Goal: Find specific page/section: Find specific page/section

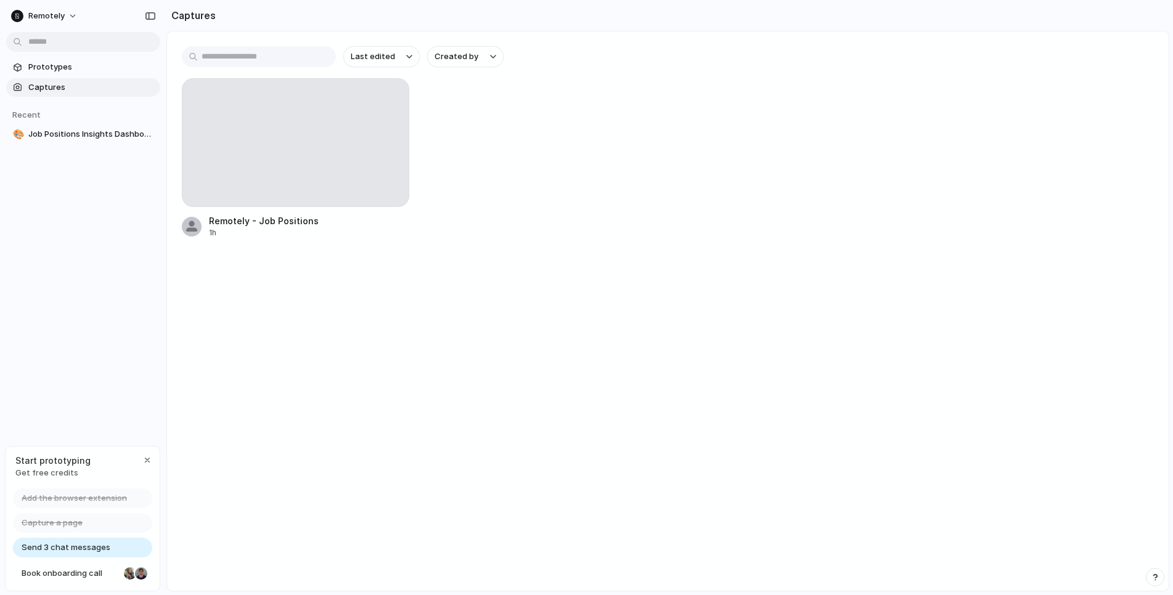
click at [63, 69] on span "Prototypes" at bounding box center [91, 67] width 127 height 12
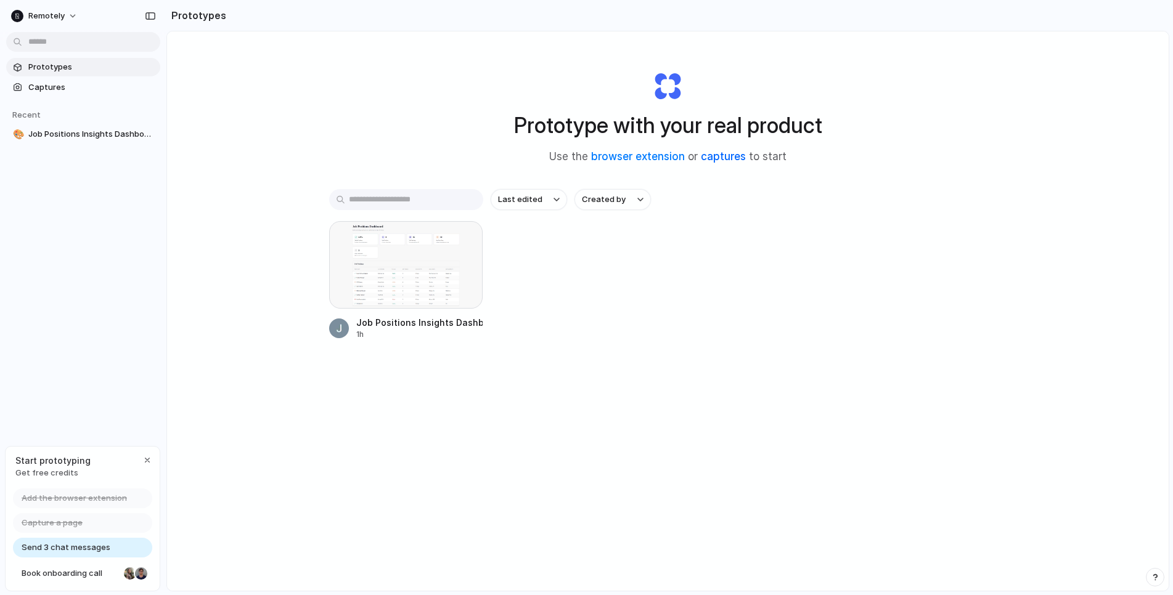
click at [721, 157] on link "captures" at bounding box center [723, 156] width 45 height 12
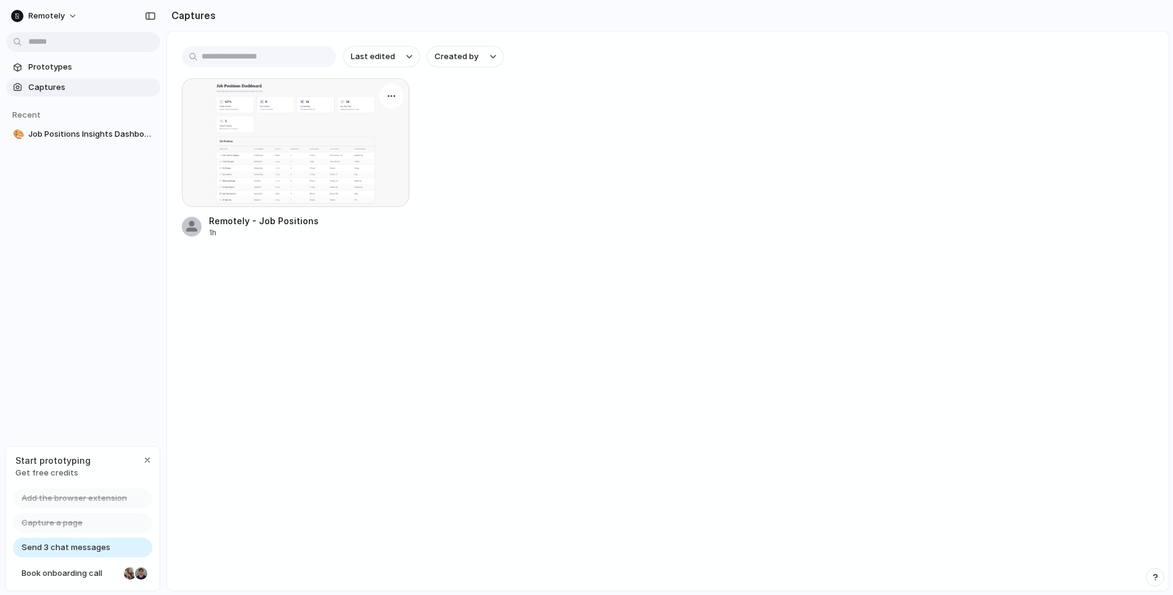
click at [334, 141] on div at bounding box center [295, 142] width 227 height 129
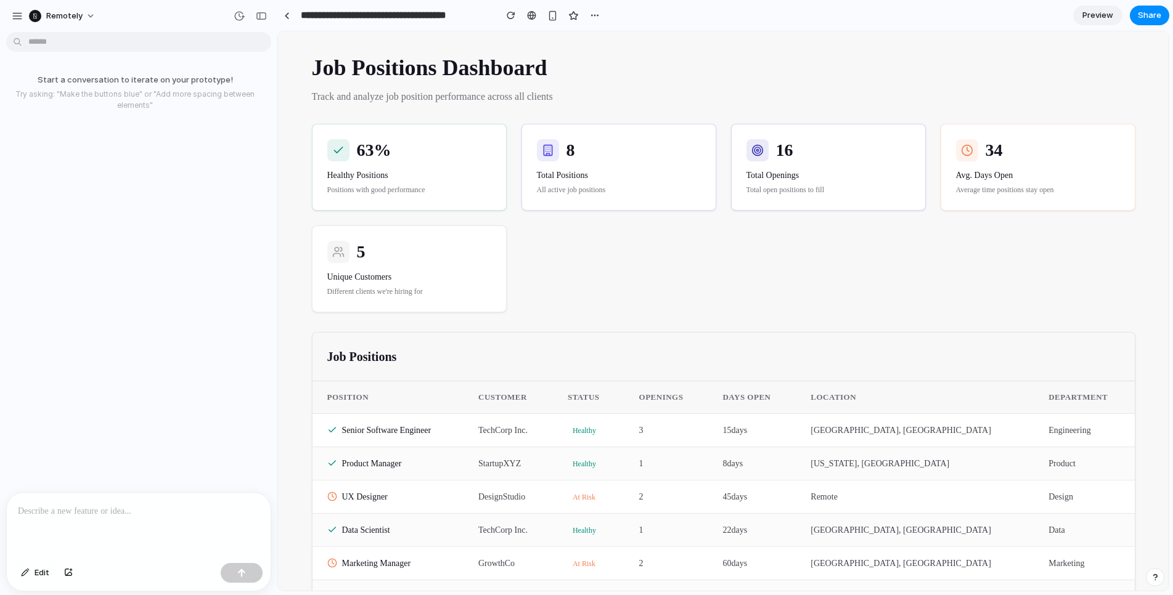
scroll to position [23, 0]
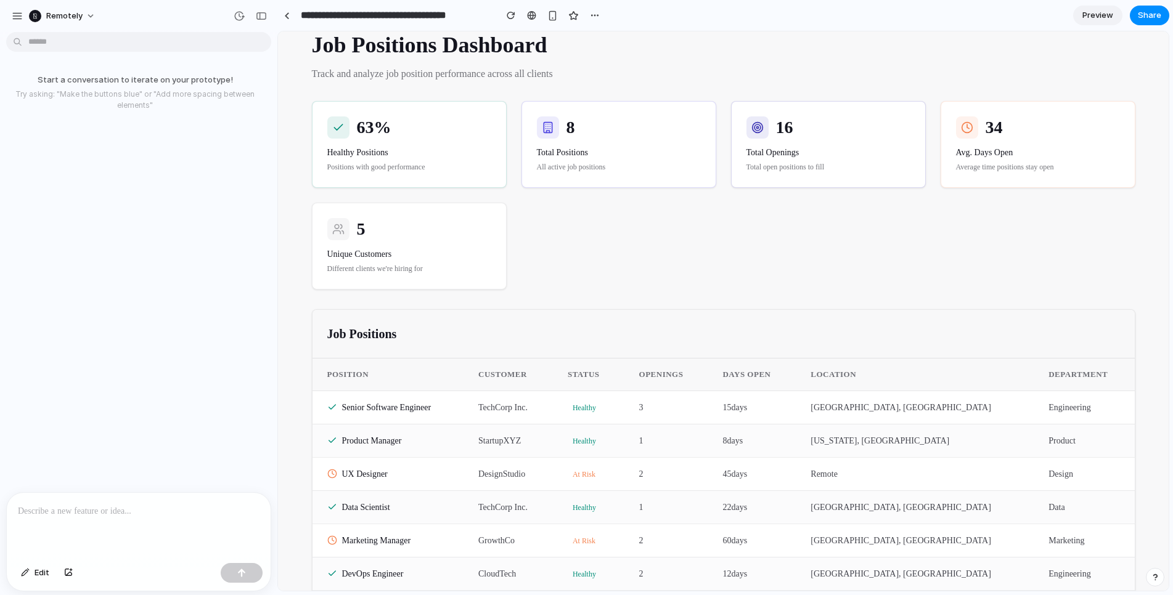
click at [140, 509] on p at bounding box center [139, 511] width 242 height 15
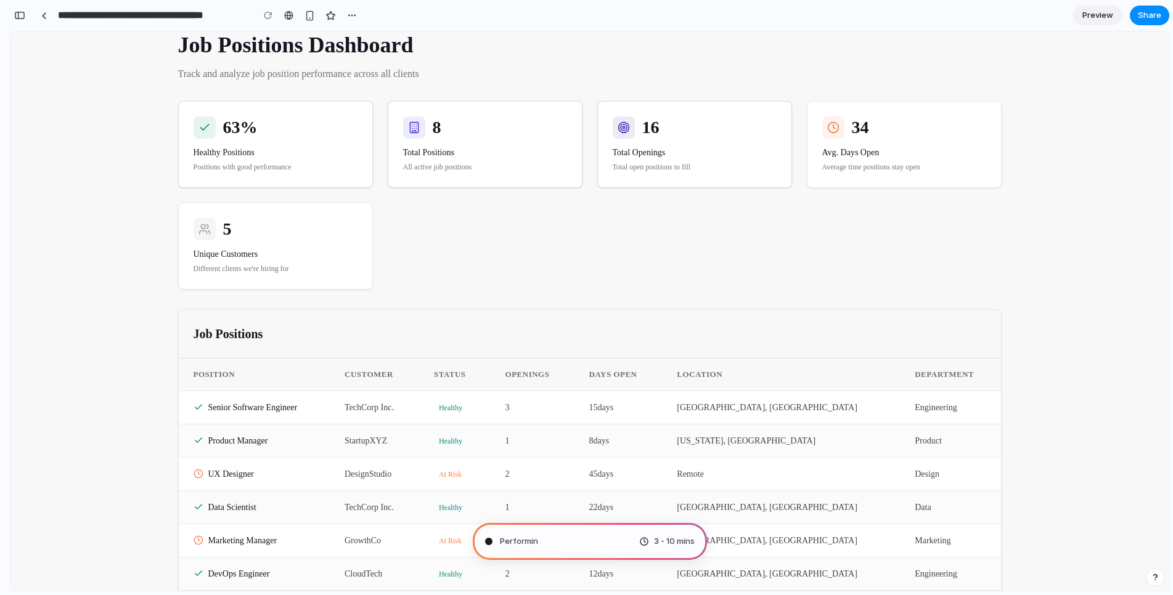
type input "**********"
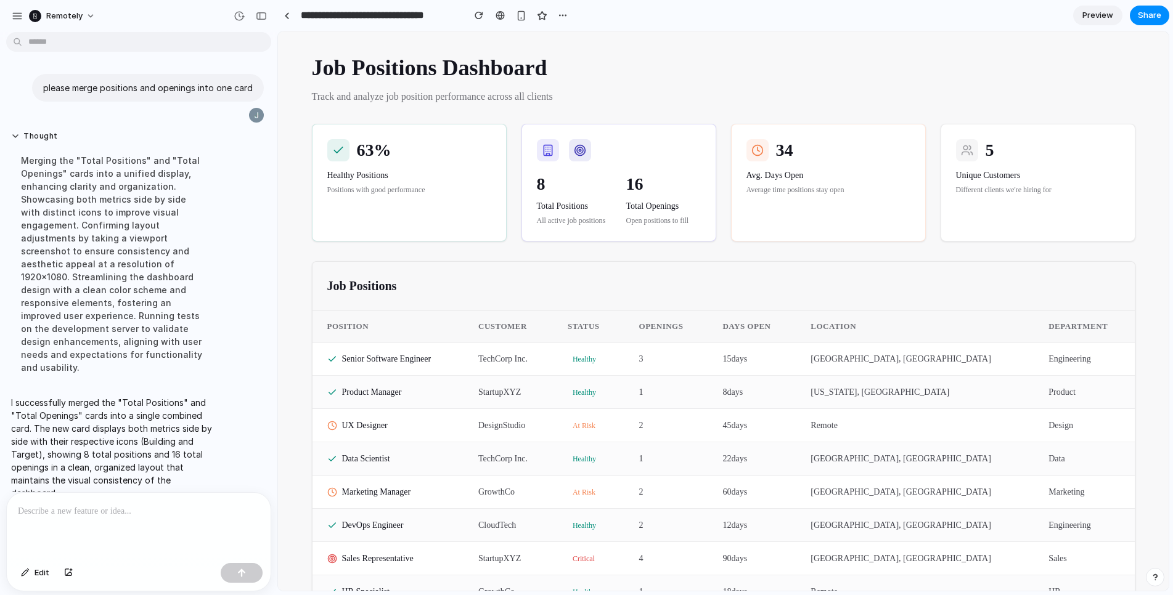
scroll to position [39, 0]
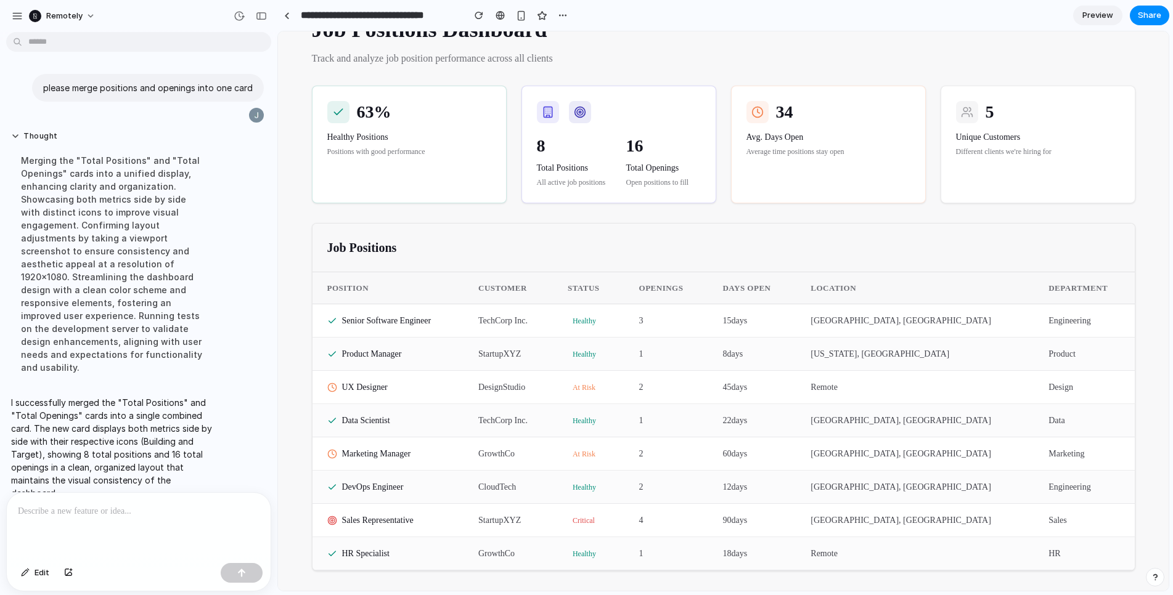
click at [693, 217] on div "Job Positions Dashboard Track and analyze job position performance across all c…" at bounding box center [723, 292] width 863 height 598
